Goal: Transaction & Acquisition: Purchase product/service

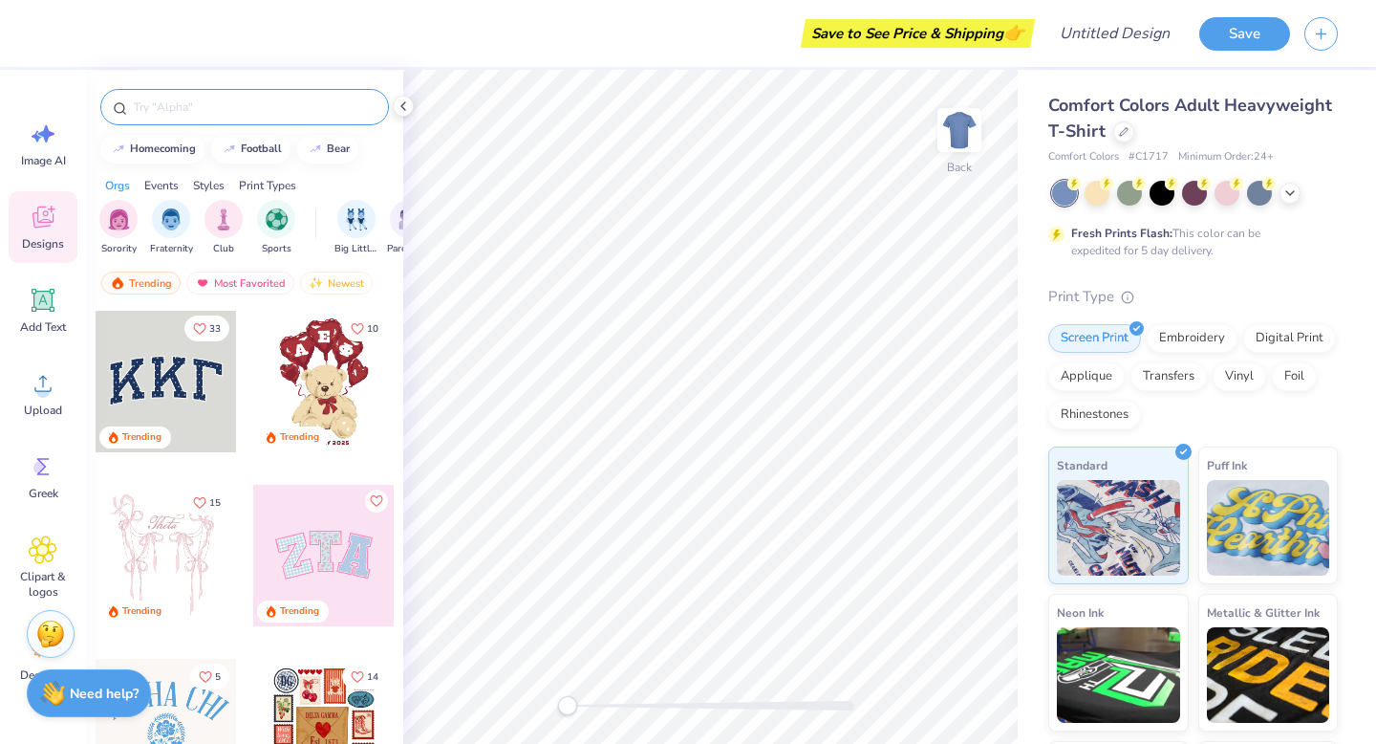
click at [184, 104] on input "text" at bounding box center [254, 106] width 245 height 19
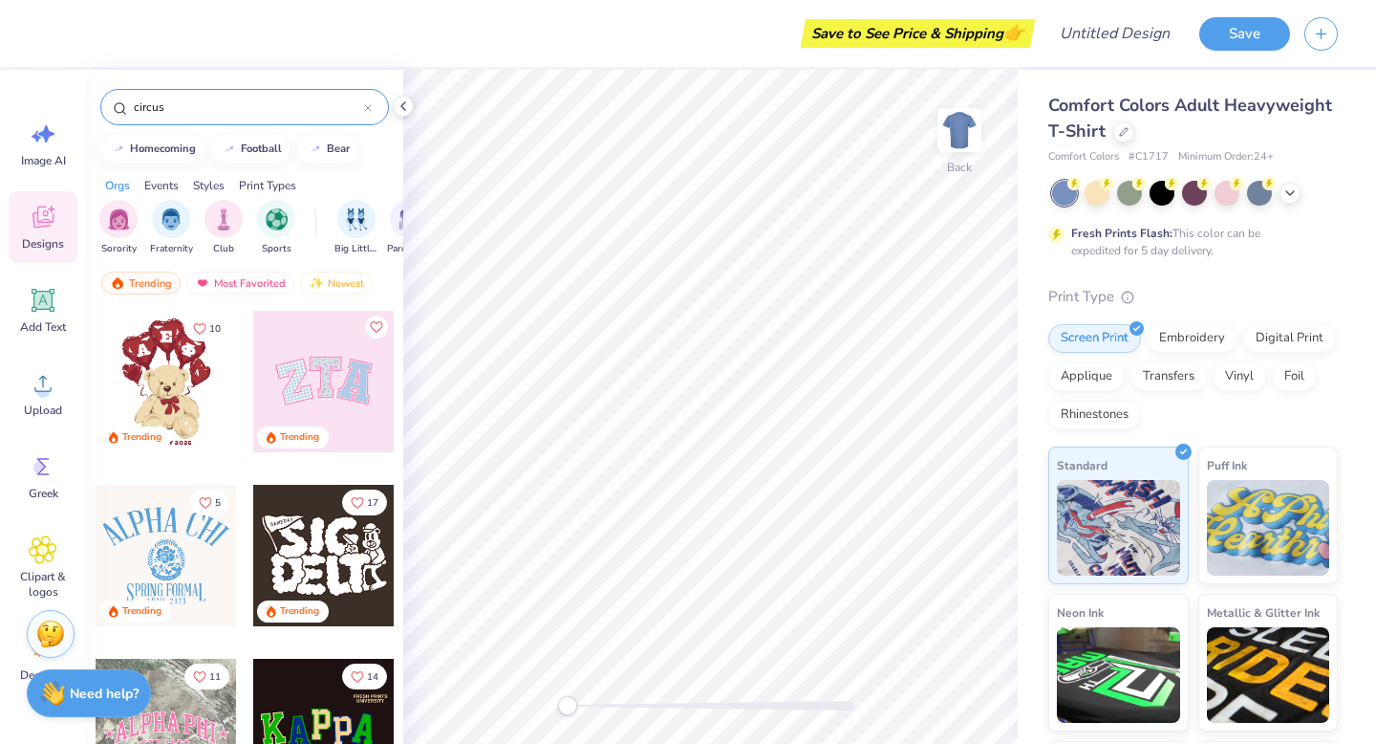
type input "circus"
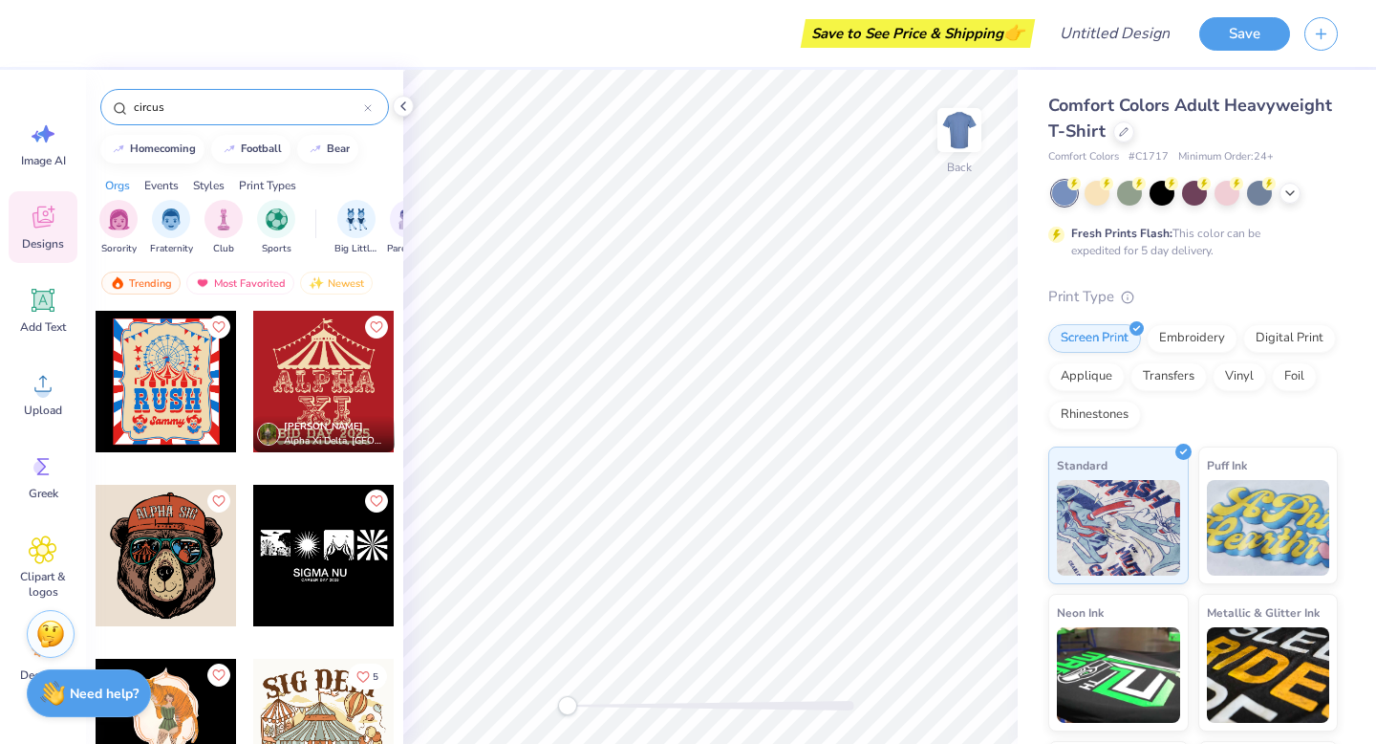
scroll to position [1, 0]
click at [354, 393] on div at bounding box center [323, 380] width 141 height 141
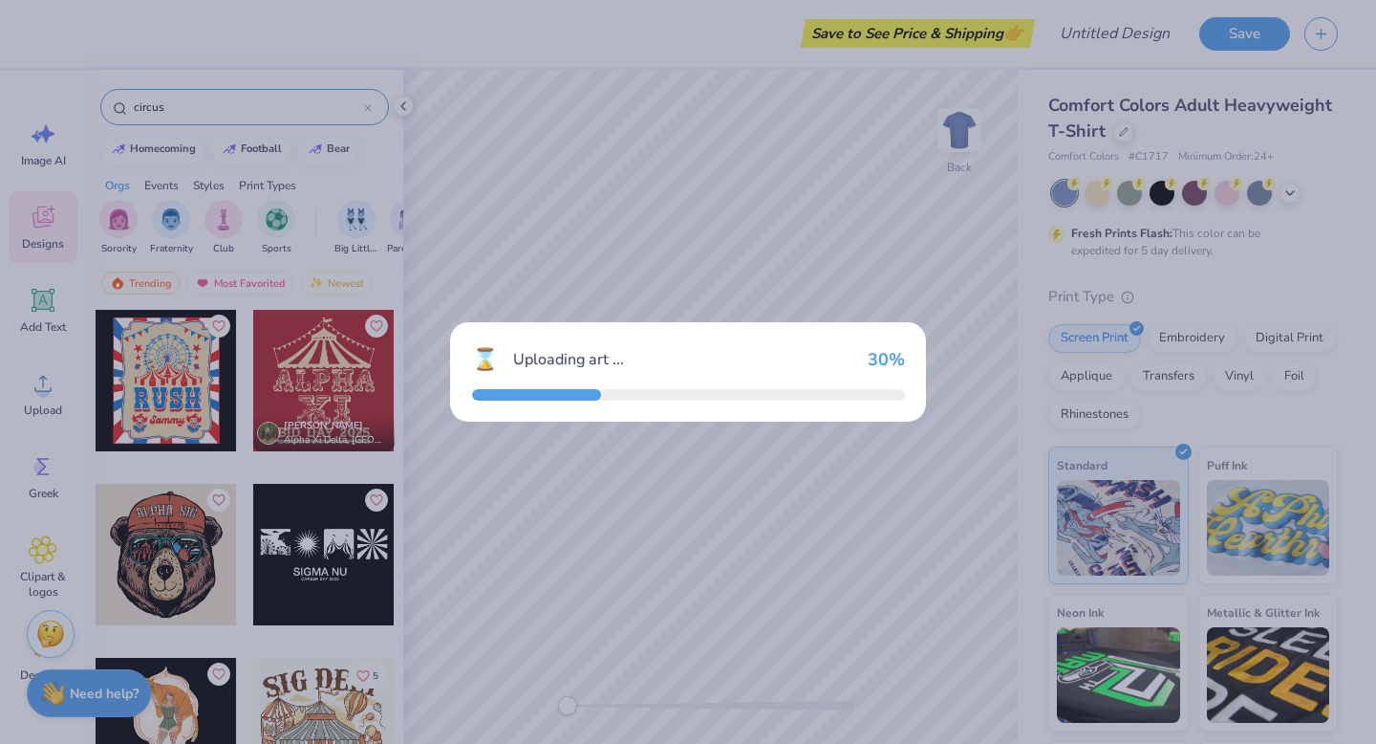
click at [358, 392] on div "⌛ Uploading art ... 30 %" at bounding box center [688, 372] width 1376 height 744
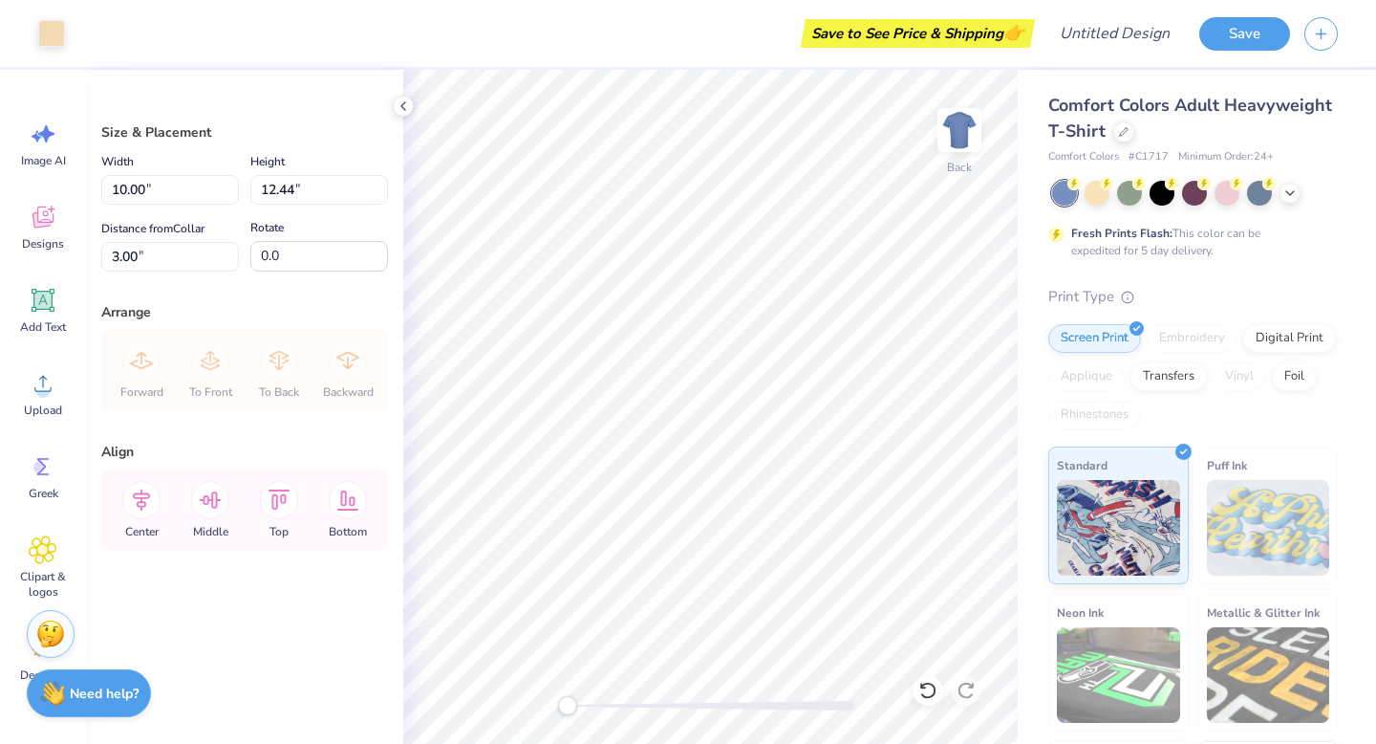
scroll to position [135, 0]
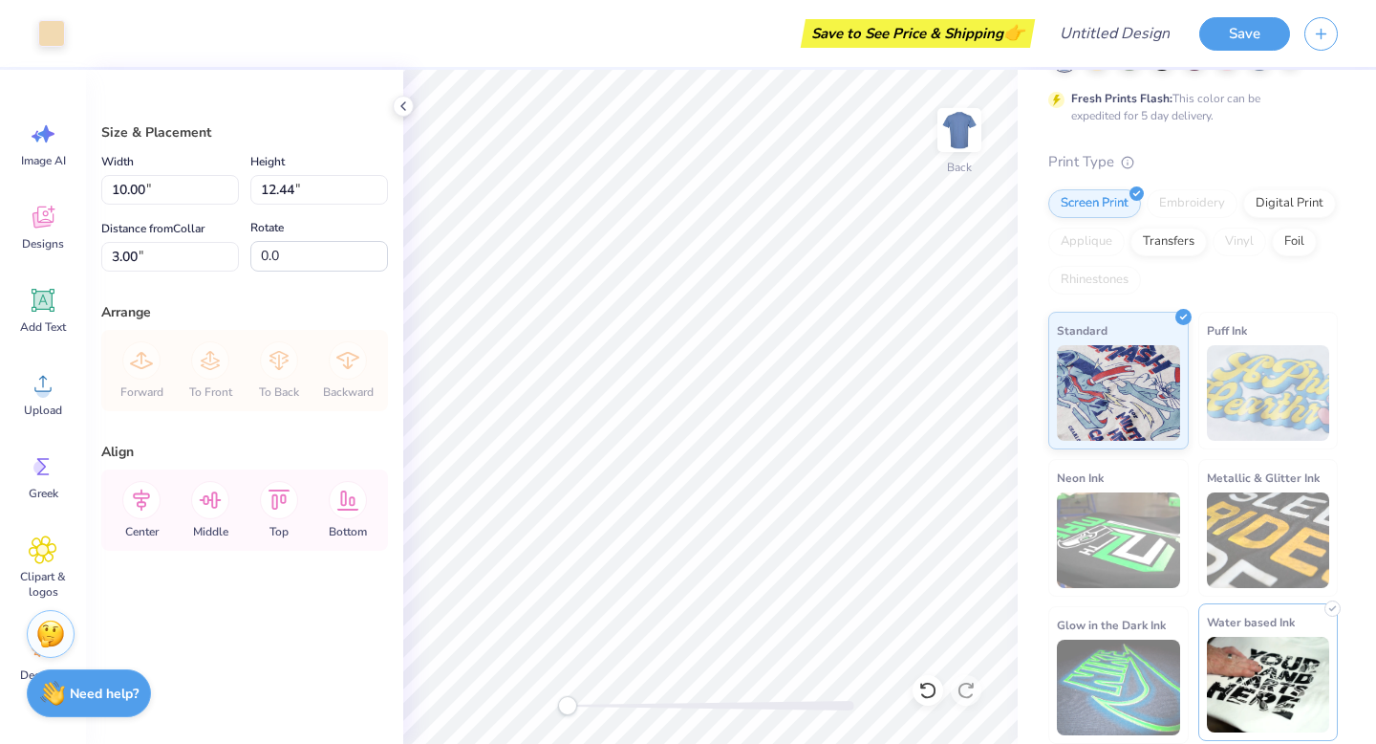
click at [1293, 625] on span "Water based Ink" at bounding box center [1251, 622] width 88 height 20
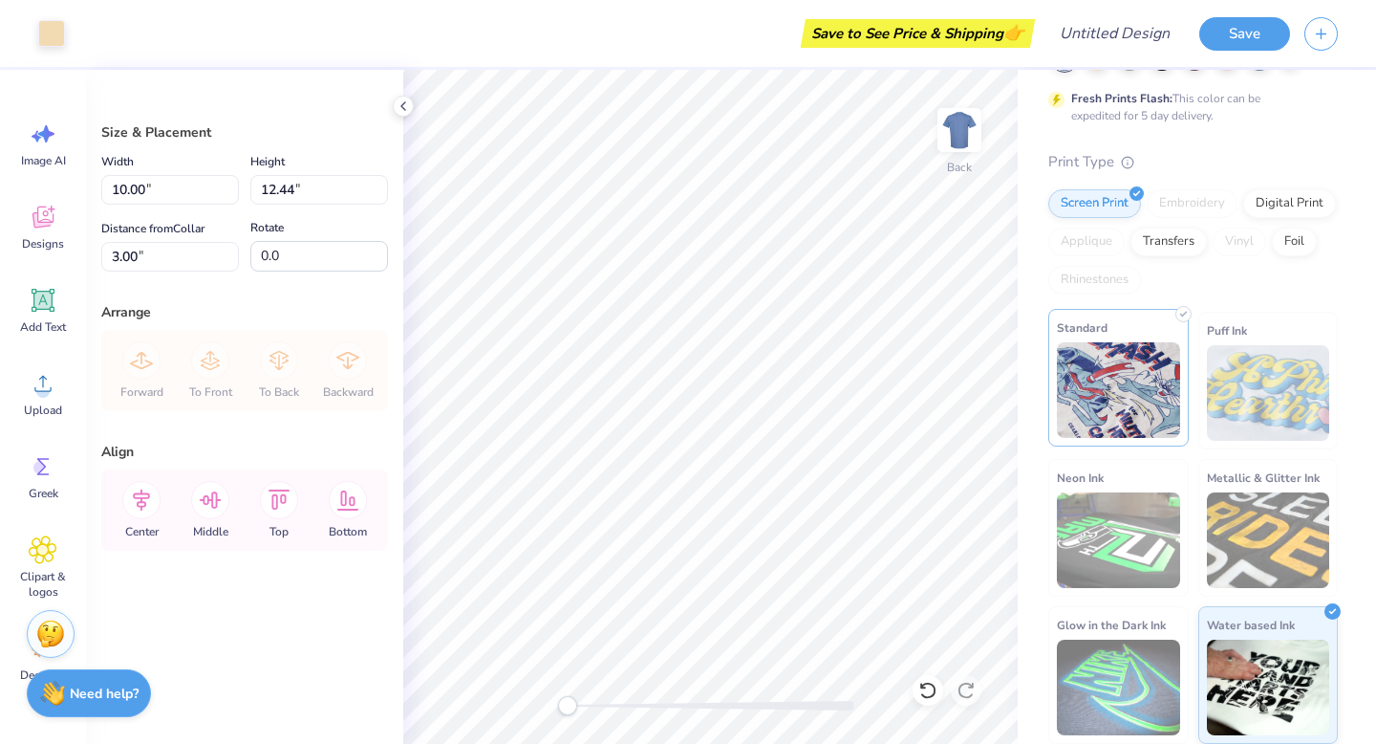
click at [1101, 417] on img at bounding box center [1118, 390] width 123 height 96
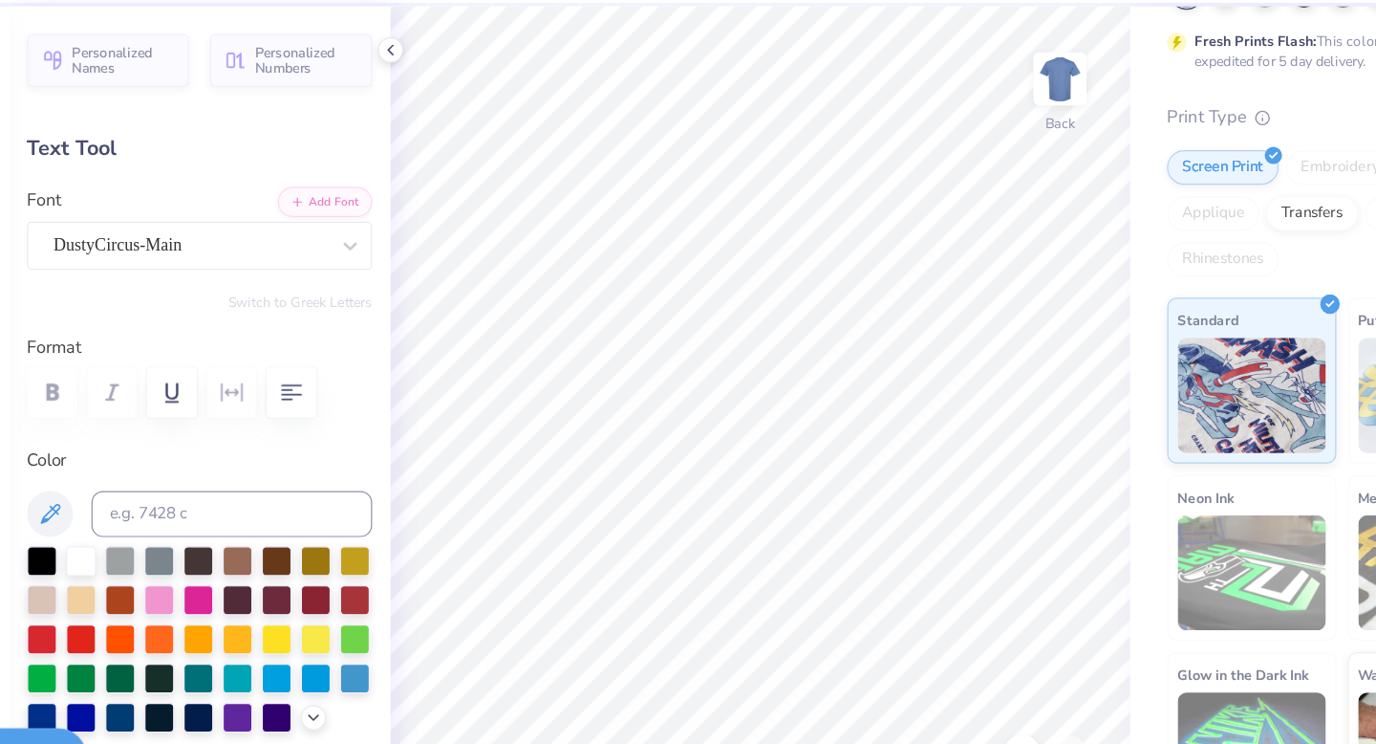
scroll to position [0, 1]
type textarea "Pi Chapter"
type input "9.88"
type input "1.61"
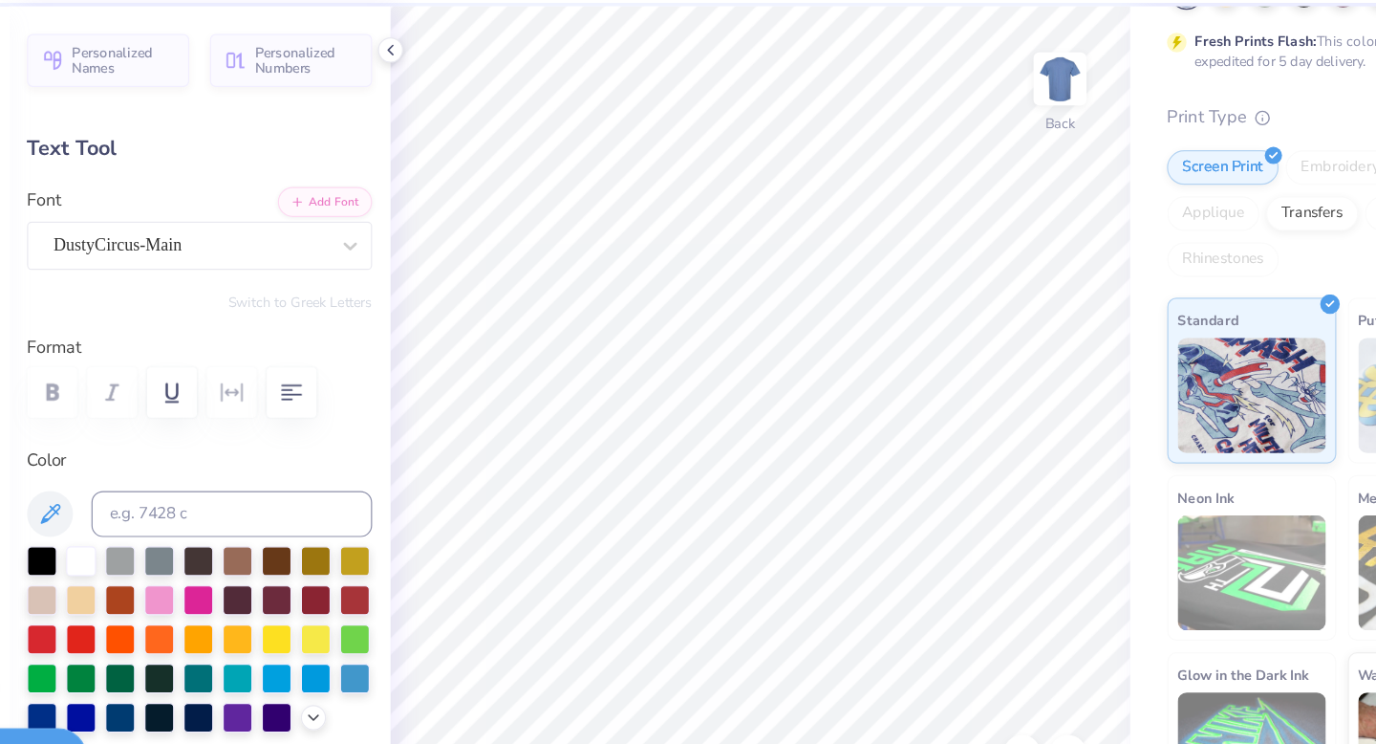
type input "8.74"
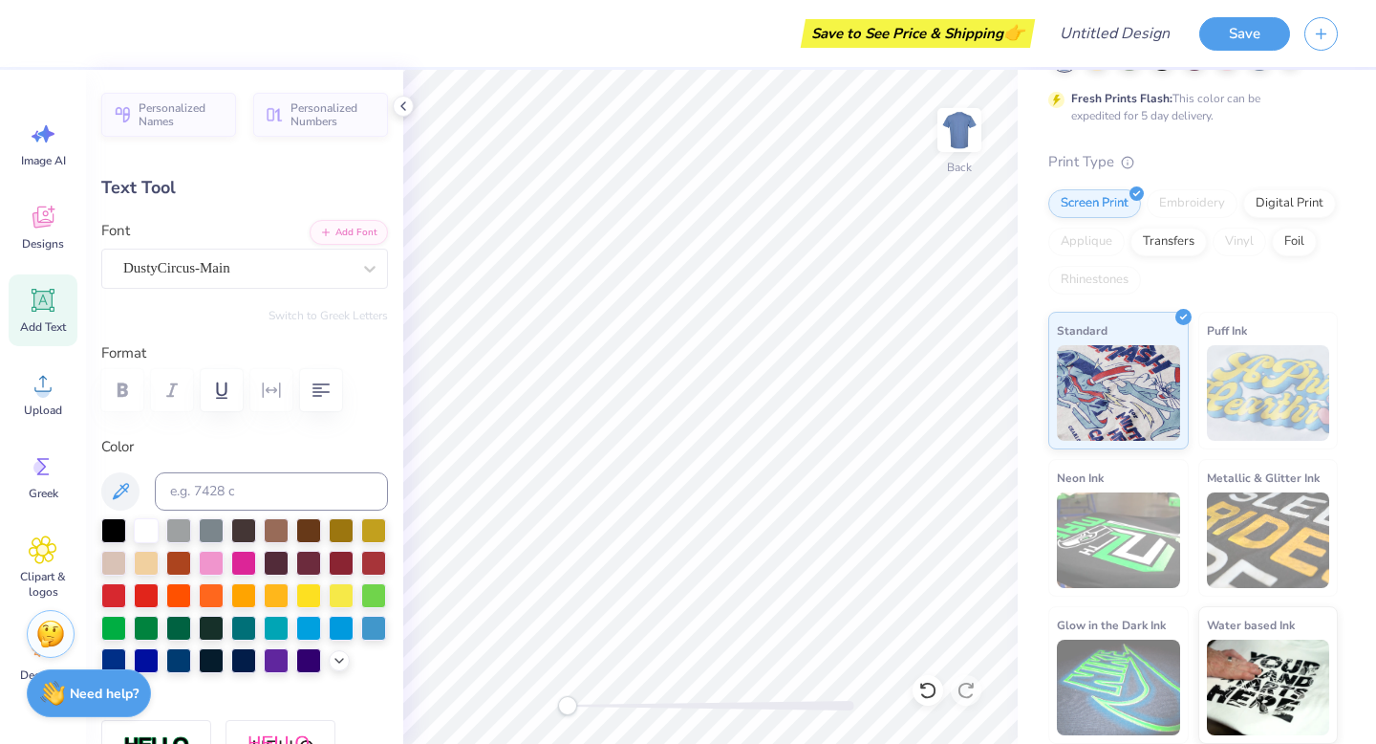
drag, startPoint x: 352, startPoint y: 167, endPoint x: 364, endPoint y: 178, distance: 16.3
click at [352, 167] on div "Personalized Names Personalized Numbers Text Tool Add Font Font DustyCircus-Mai…" at bounding box center [244, 407] width 317 height 674
click at [352, 168] on div "Personalized Names Personalized Numbers Text Tool Add Font Font DustyCircus-Mai…" at bounding box center [244, 407] width 317 height 674
type input "5.27"
type input "2.91"
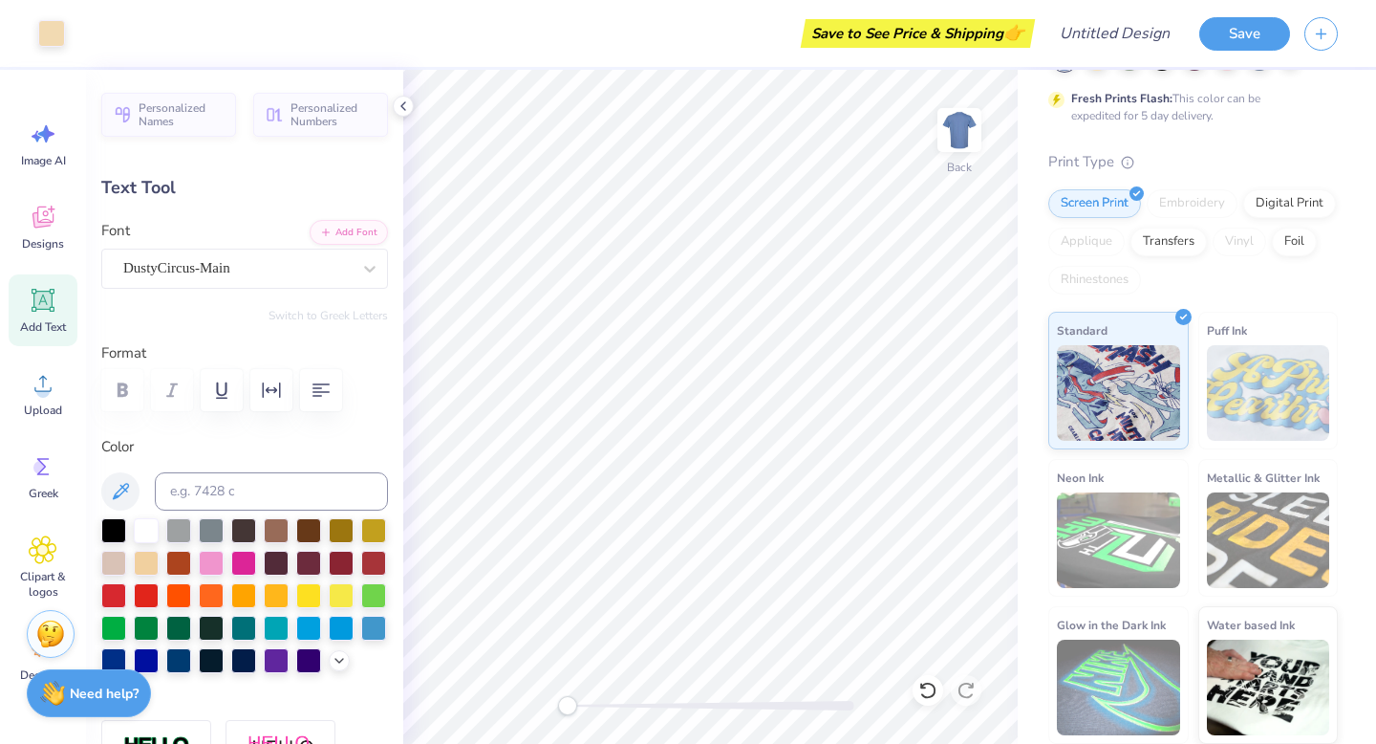
type input "10.64"
type textarea "X"
type textarea "DKA"
type input "8.99"
type input "1.00"
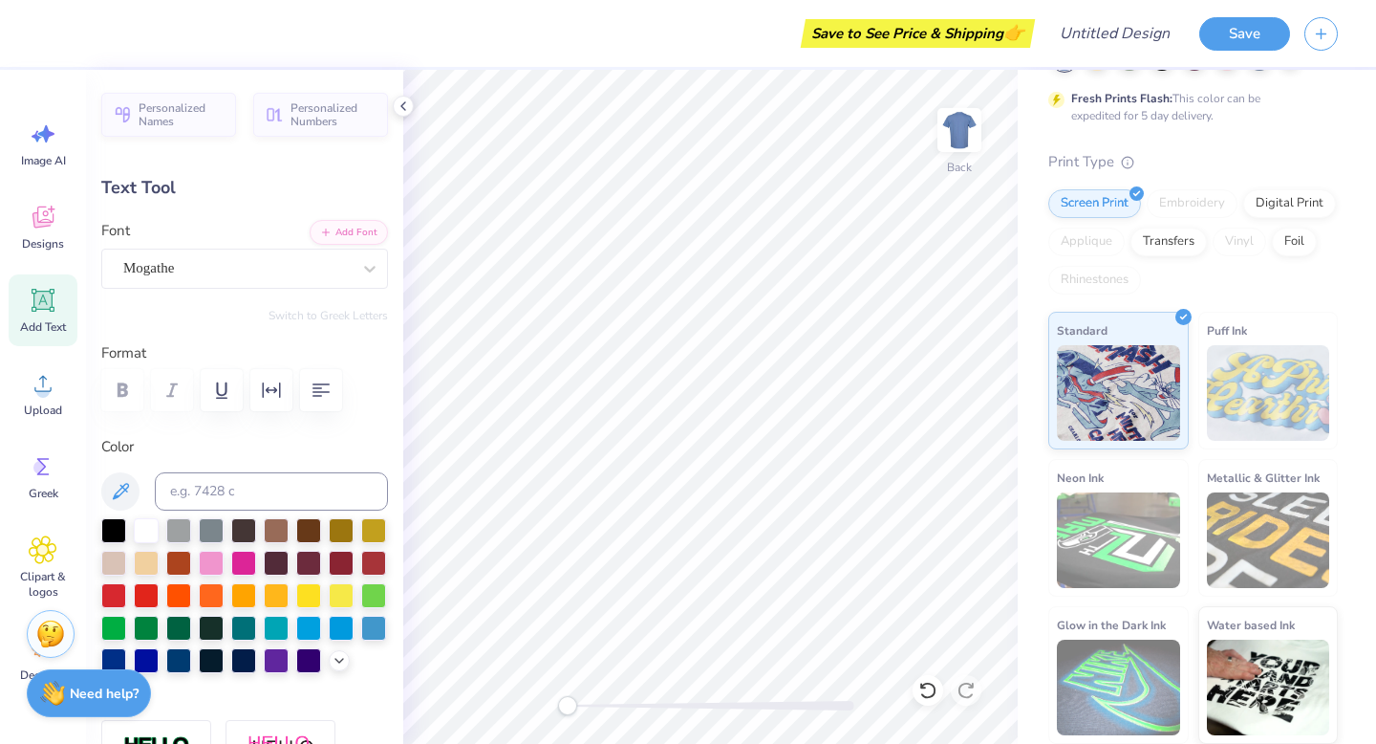
type input "13.78"
type textarea "2"
type textarea "Fall retreat 2025"
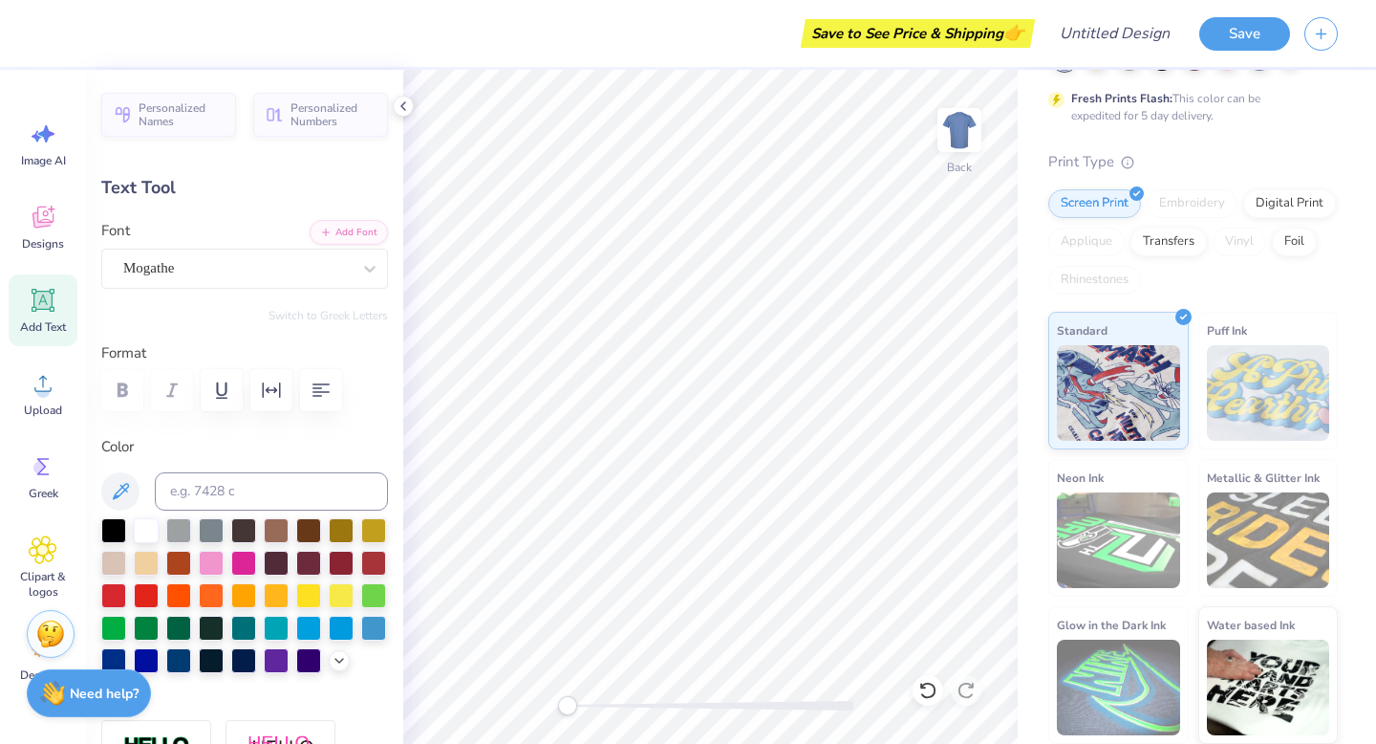
click at [300, 170] on div "Personalized Names Personalized Numbers Text Tool Add Font Font Mogathe Switch …" at bounding box center [244, 407] width 317 height 674
click at [437, 57] on div "Save to See Price & Shipping 👉" at bounding box center [542, 33] width 978 height 67
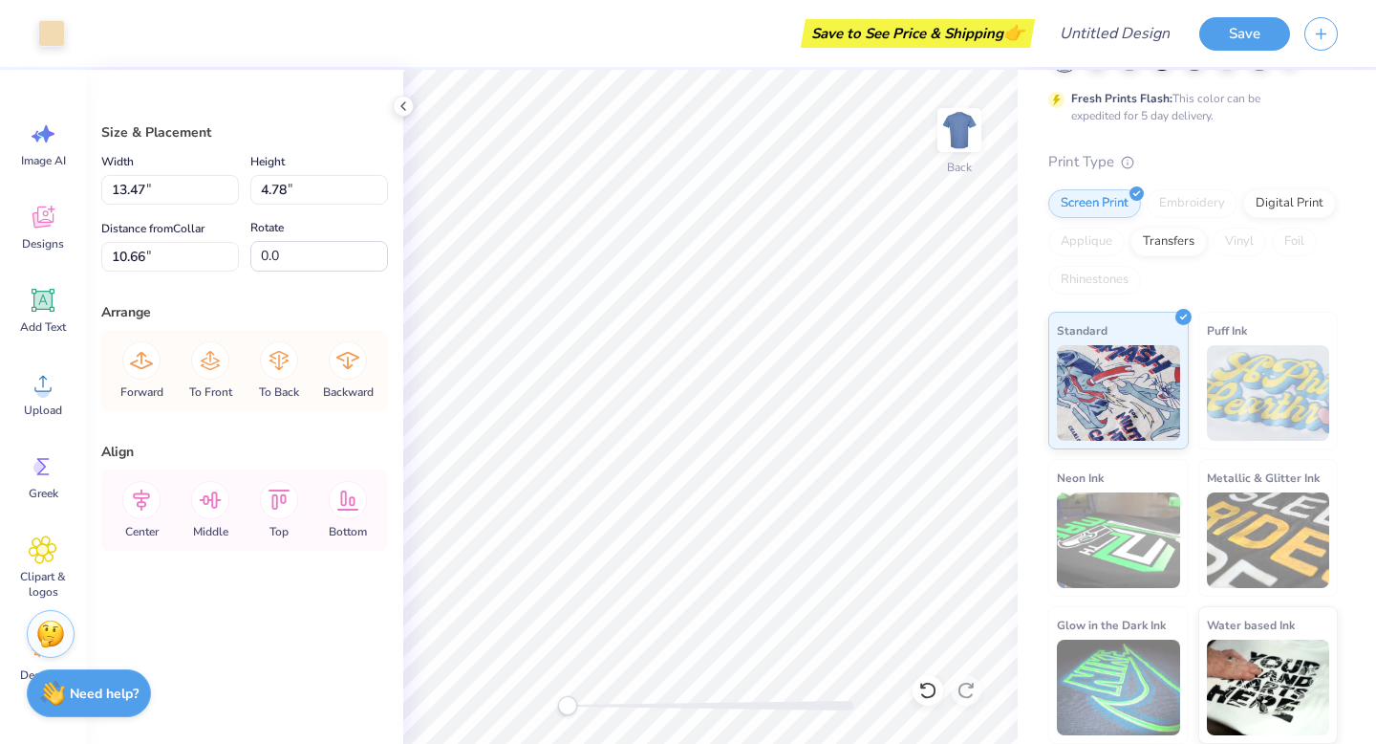
click at [731, 29] on div "Save to See Price & Shipping 👉" at bounding box center [554, 33] width 951 height 67
click at [748, 28] on div "Save to See Price & Shipping 👉" at bounding box center [554, 33] width 951 height 67
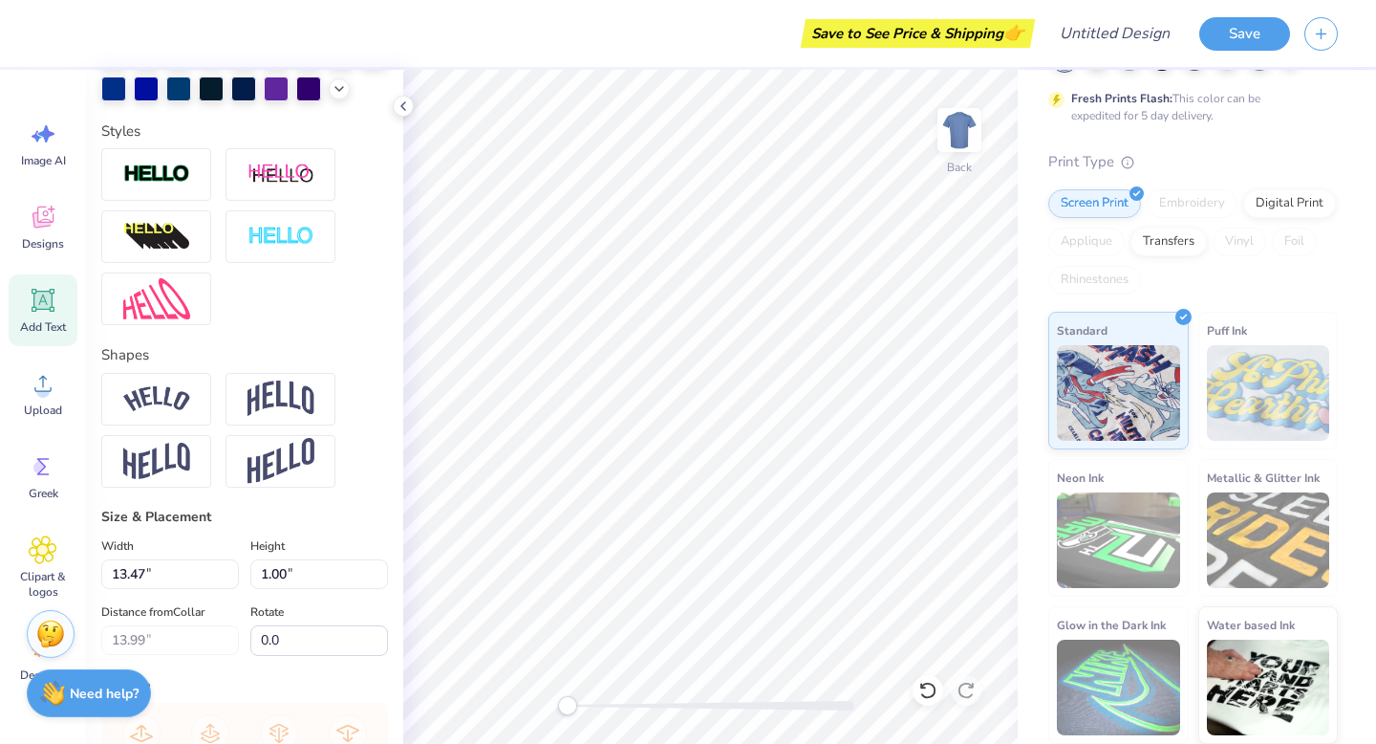
scroll to position [834, 0]
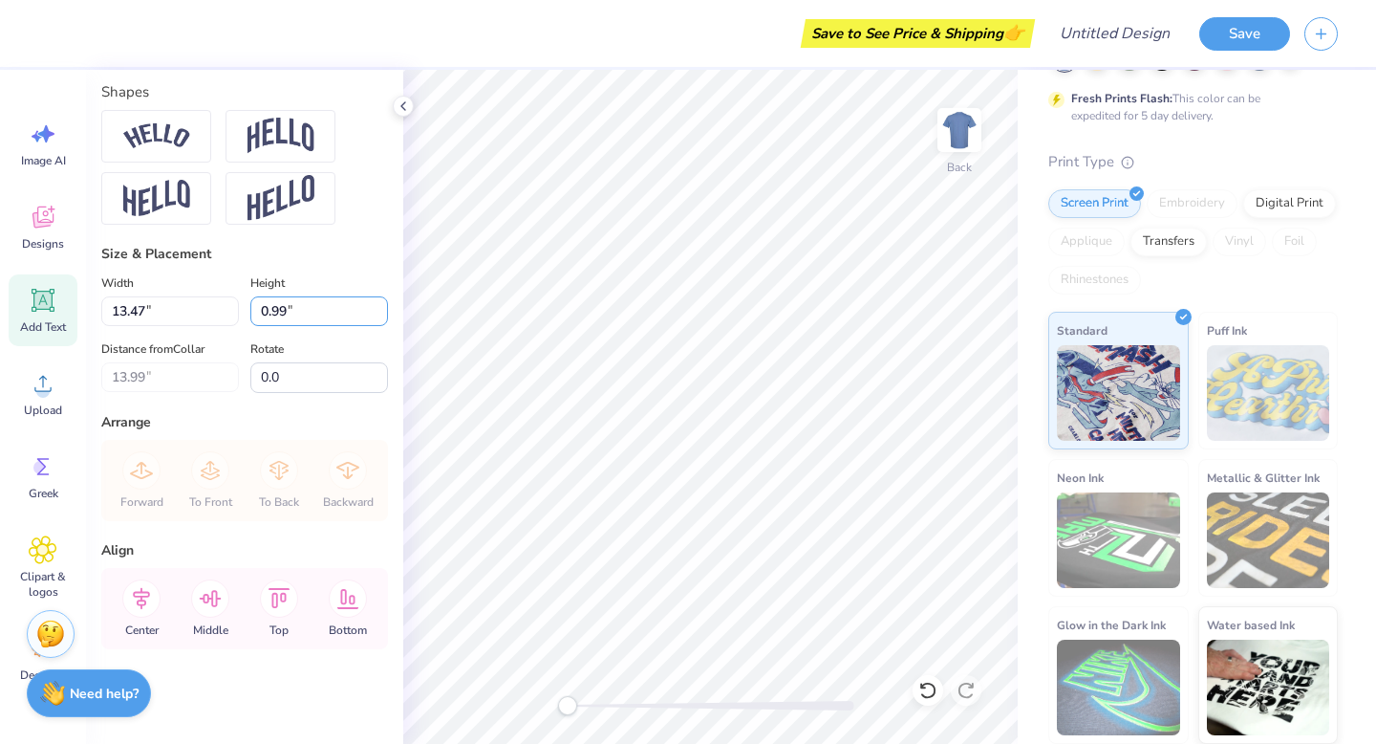
click at [377, 318] on input "0.99" at bounding box center [319, 311] width 138 height 30
type input "0.98"
click at [375, 317] on input "0.98" at bounding box center [319, 311] width 138 height 30
click at [137, 291] on div "Width 13.47 13.47 "" at bounding box center [170, 298] width 138 height 54
click at [139, 292] on div "Width 13.47 13.47 "" at bounding box center [170, 298] width 138 height 54
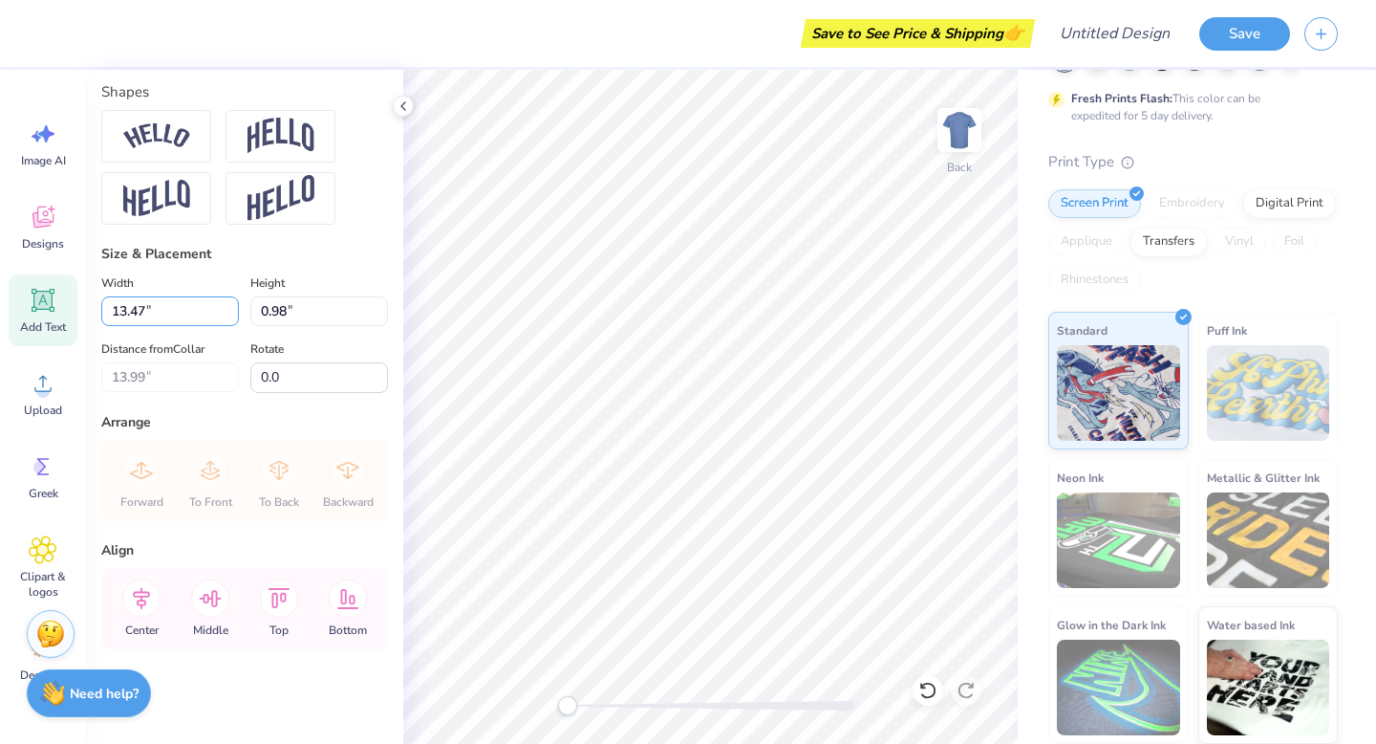
click at [175, 312] on input "13.47" at bounding box center [170, 311] width 138 height 30
type input "13.23"
type input "14.00"
click at [236, 318] on input "13.22" at bounding box center [170, 311] width 138 height 30
click at [235, 316] on input "13.21" at bounding box center [170, 311] width 138 height 30
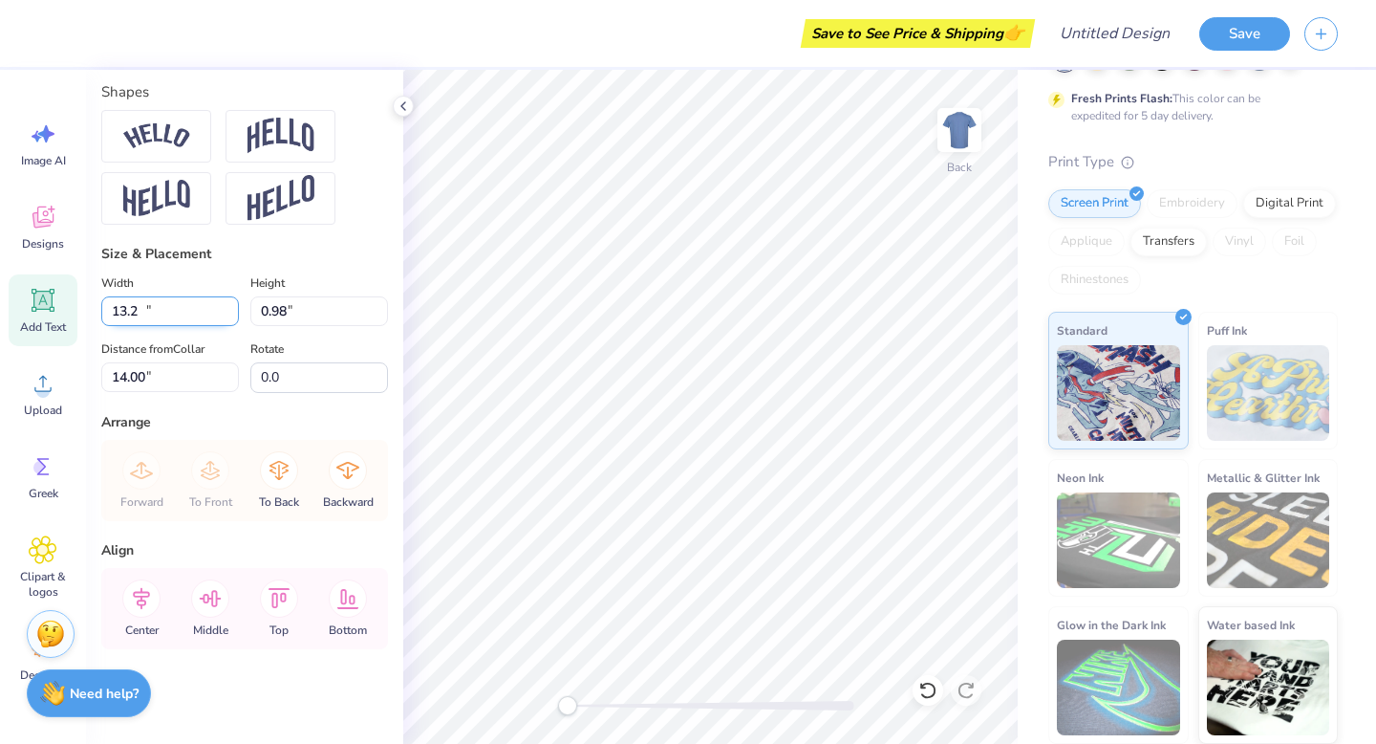
click at [235, 316] on input "13.2" at bounding box center [170, 311] width 138 height 30
click at [235, 316] on input "13.19" at bounding box center [170, 311] width 138 height 30
click at [235, 317] on input "13.18" at bounding box center [170, 311] width 138 height 30
click at [235, 317] on input "13.17" at bounding box center [170, 311] width 138 height 30
click at [235, 317] on input "13.16" at bounding box center [170, 311] width 138 height 30
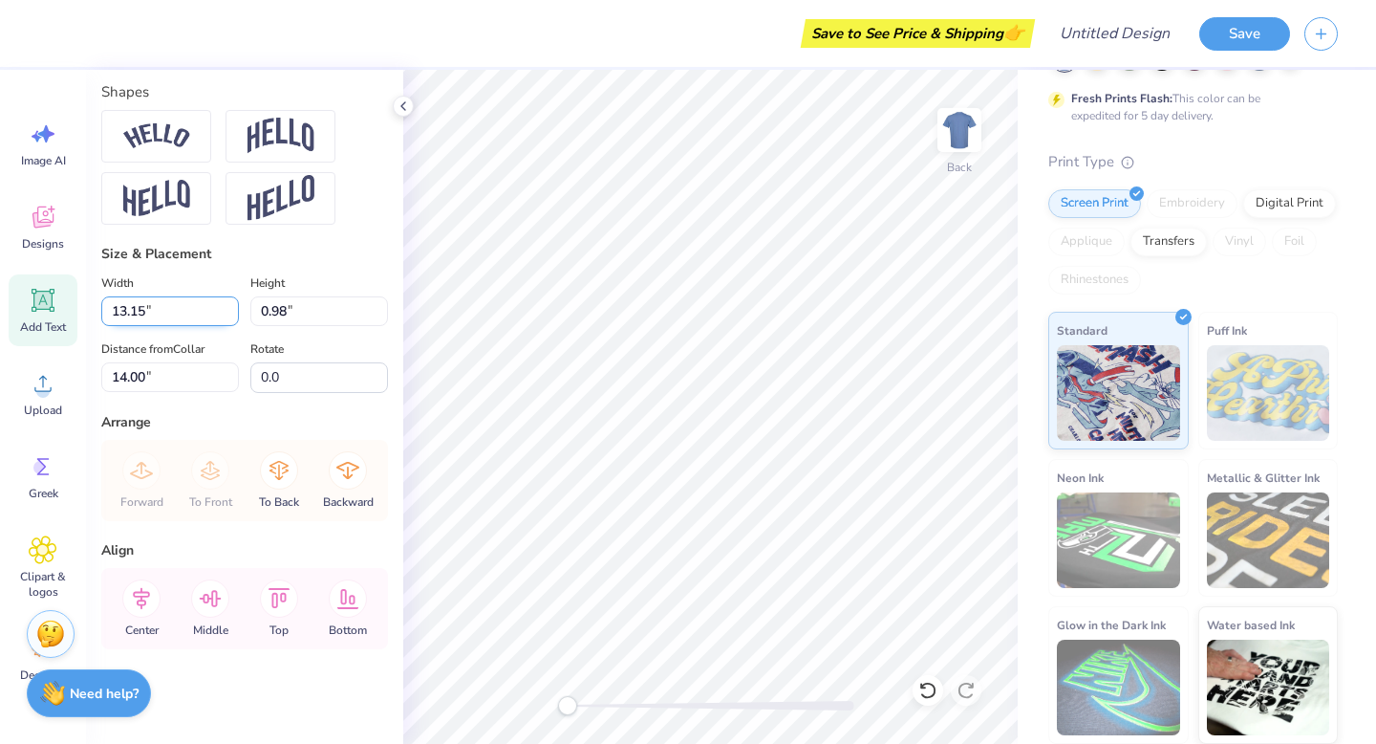
click at [235, 317] on input "13.15" at bounding box center [170, 311] width 138 height 30
click at [235, 317] on input "13.14" at bounding box center [170, 311] width 138 height 30
type input "12.25"
click at [235, 318] on input "12.25" at bounding box center [170, 311] width 138 height 30
type input "0.91"
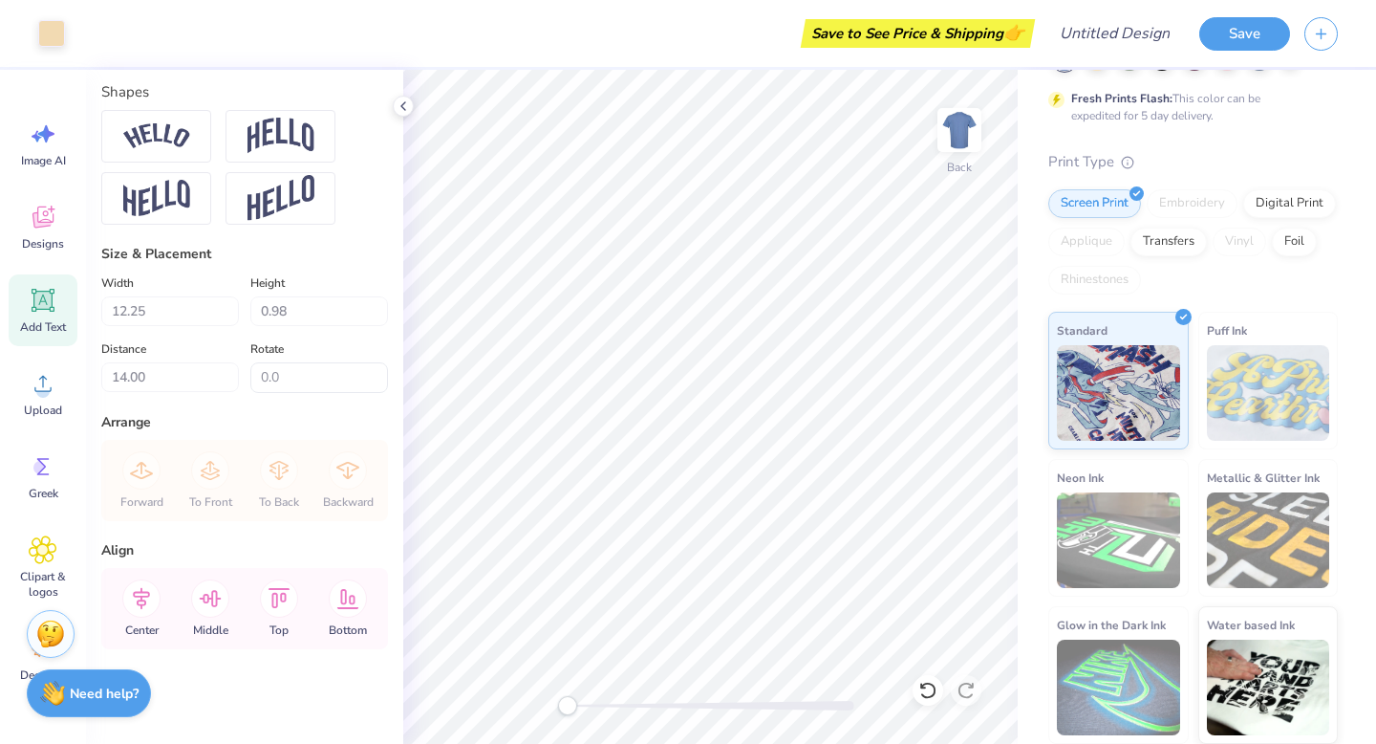
type input "14.04"
